Goal: Find specific page/section: Find specific page/section

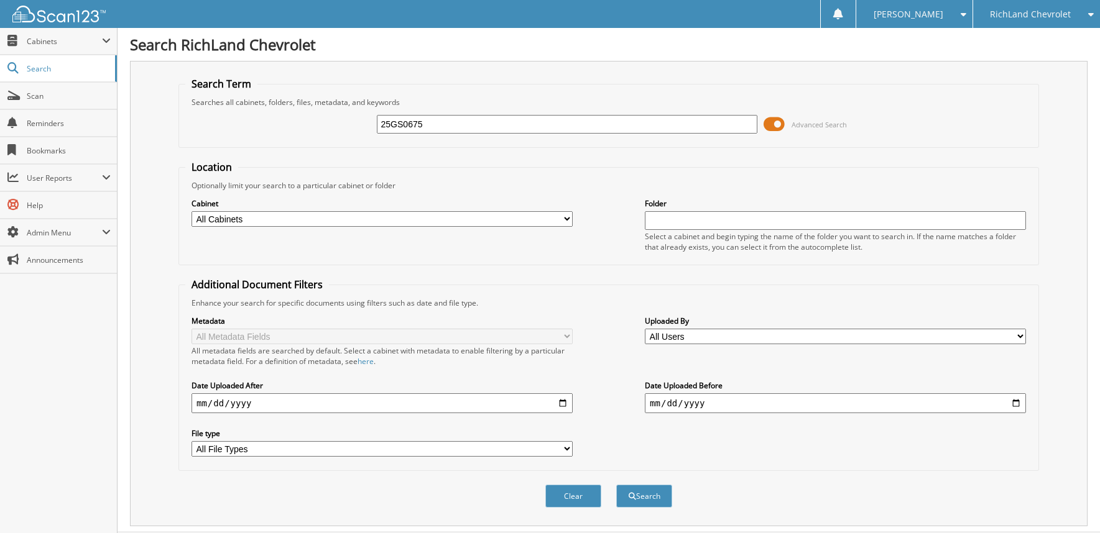
type input "25GS0675"
click at [616, 485] on button "Search" at bounding box center [644, 496] width 56 height 23
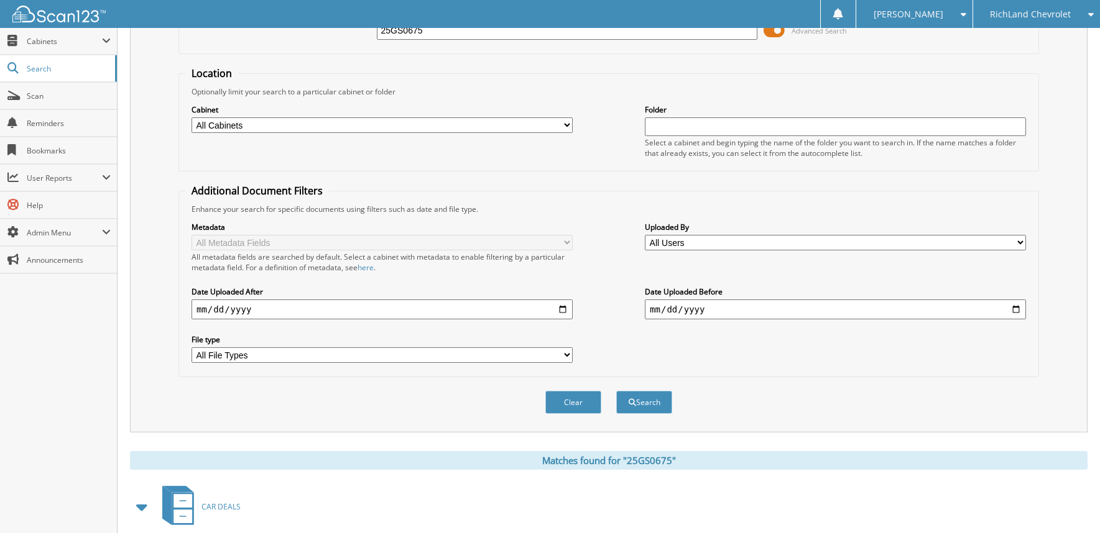
scroll to position [230, 0]
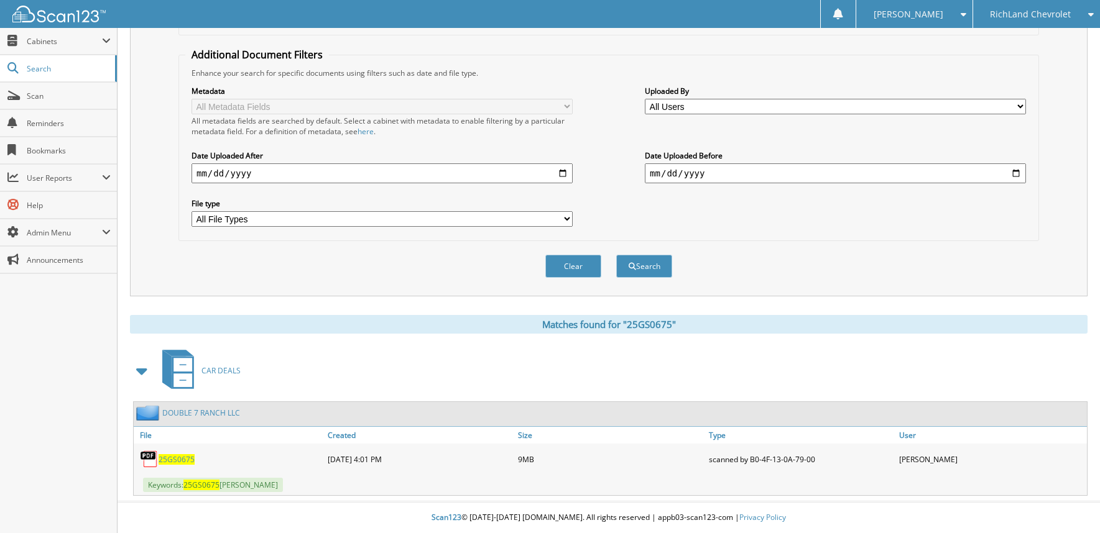
click at [208, 412] on link "DOUBLE 7 RANCH LLC" at bounding box center [201, 413] width 78 height 11
